Goal: Download file/media

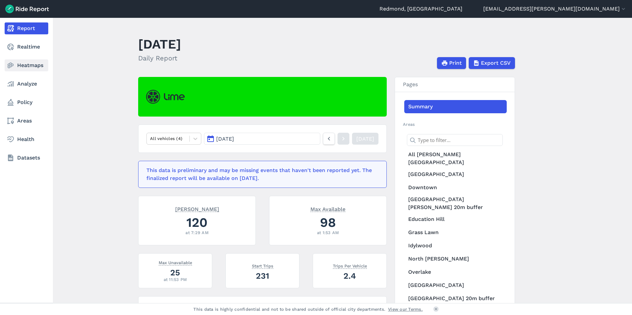
click at [28, 64] on link "Heatmaps" at bounding box center [27, 65] width 44 height 12
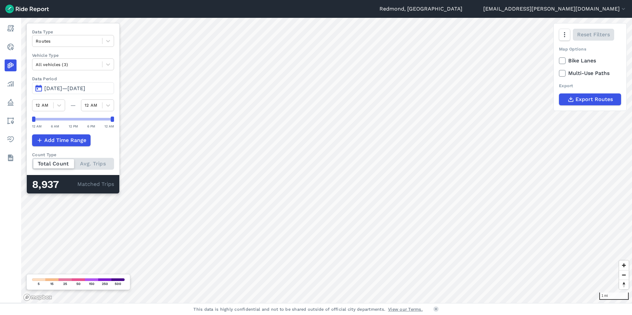
click at [64, 88] on span "[DATE]—[DATE]" at bounding box center [64, 88] width 41 height 6
click at [66, 87] on span "[DATE]—[DATE]" at bounding box center [64, 88] width 41 height 6
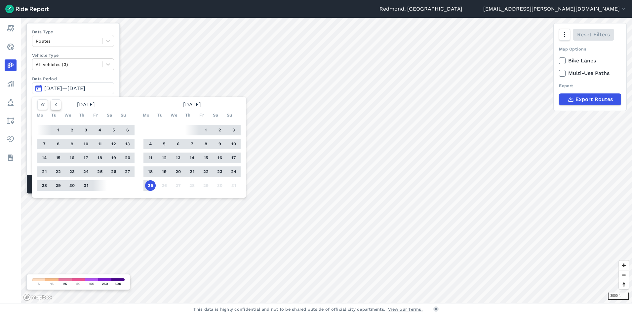
click at [56, 104] on icon "button" at bounding box center [56, 104] width 7 height 7
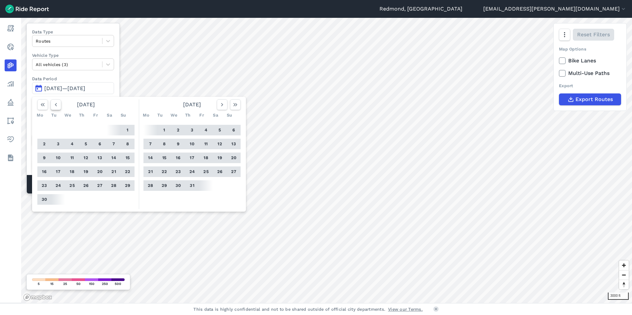
click at [56, 104] on icon "button" at bounding box center [56, 104] width 7 height 7
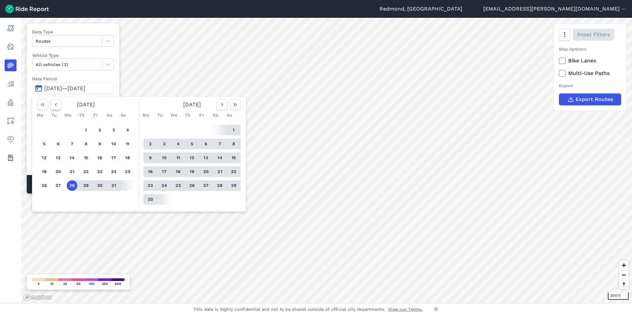
click at [56, 104] on icon "button" at bounding box center [56, 104] width 7 height 7
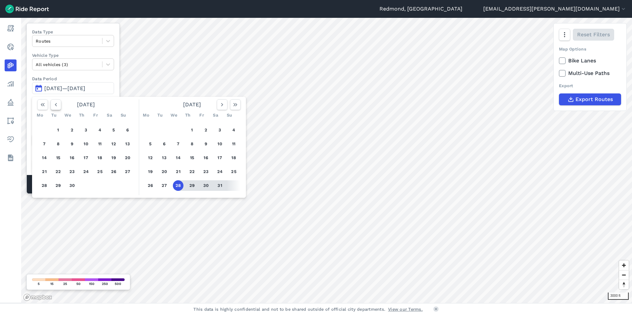
click at [56, 104] on icon "button" at bounding box center [56, 104] width 7 height 7
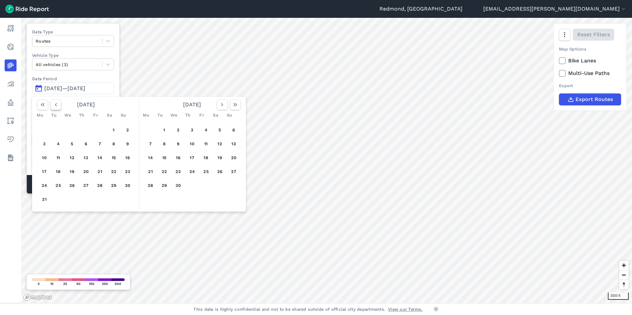
click at [56, 104] on icon "button" at bounding box center [56, 104] width 7 height 7
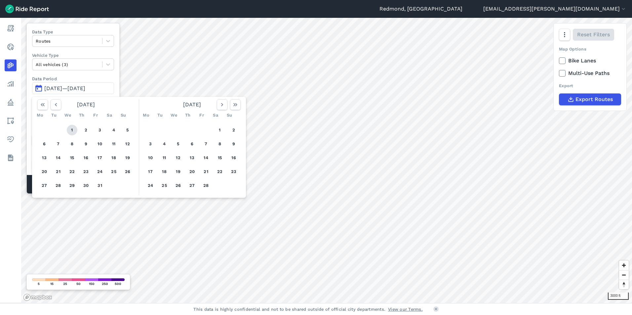
click at [71, 129] on button "1" at bounding box center [72, 130] width 11 height 11
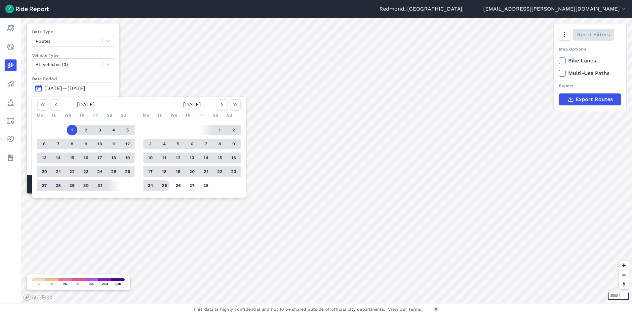
click at [164, 185] on button "25" at bounding box center [164, 185] width 11 height 11
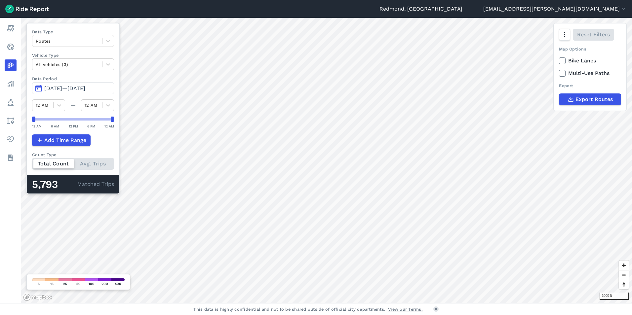
click at [405, 306] on div "[GEOGRAPHIC_DATA], [GEOGRAPHIC_DATA] [EMAIL_ADDRESS][PERSON_NAME][DOMAIN_NAME] …" at bounding box center [316, 157] width 632 height 315
click at [588, 99] on span "Export Routes" at bounding box center [593, 99] width 37 height 8
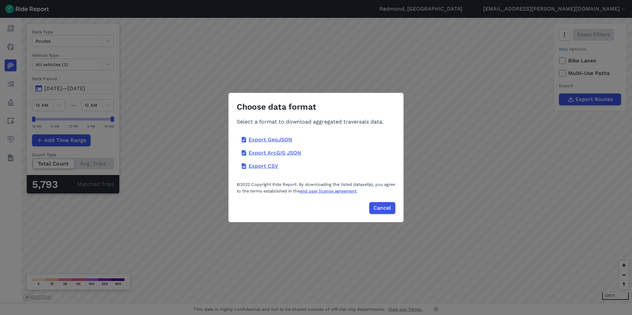
click at [567, 174] on div "Choose data format Select a format to download aggregated traversals data. Expo…" at bounding box center [316, 157] width 632 height 315
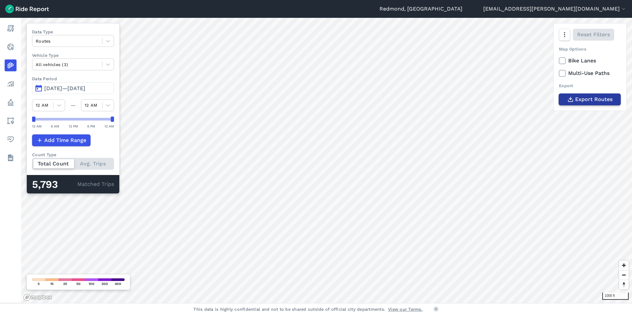
click at [585, 100] on span "Export Routes" at bounding box center [593, 99] width 37 height 8
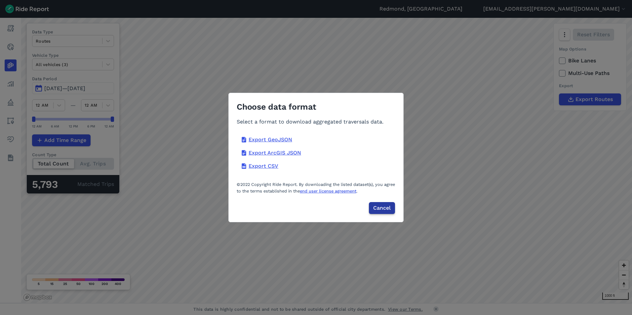
drag, startPoint x: 386, startPoint y: 207, endPoint x: 392, endPoint y: 204, distance: 6.1
click at [386, 207] on span "Cancel" at bounding box center [382, 208] width 18 height 8
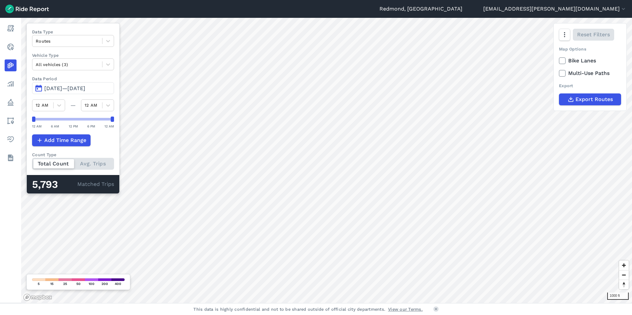
click at [563, 61] on icon at bounding box center [562, 60] width 6 height 7
click at [559, 61] on input "Bike Lanes" at bounding box center [559, 59] width 0 height 4
click at [562, 73] on icon at bounding box center [562, 73] width 6 height 7
click at [559, 73] on input "Multi-Use Paths" at bounding box center [559, 71] width 0 height 4
click at [586, 98] on span "Export Routes" at bounding box center [593, 99] width 37 height 8
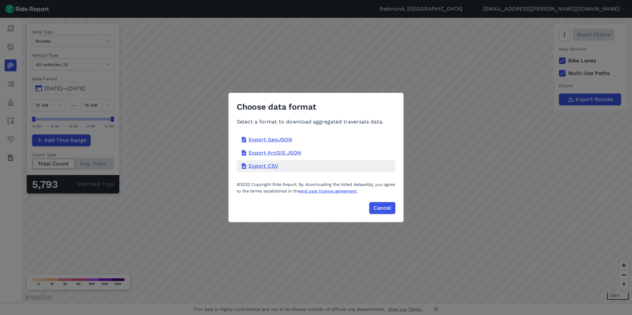
click at [259, 166] on div "Export CSV" at bounding box center [316, 166] width 159 height 12
